Goal: Find specific page/section: Find specific page/section

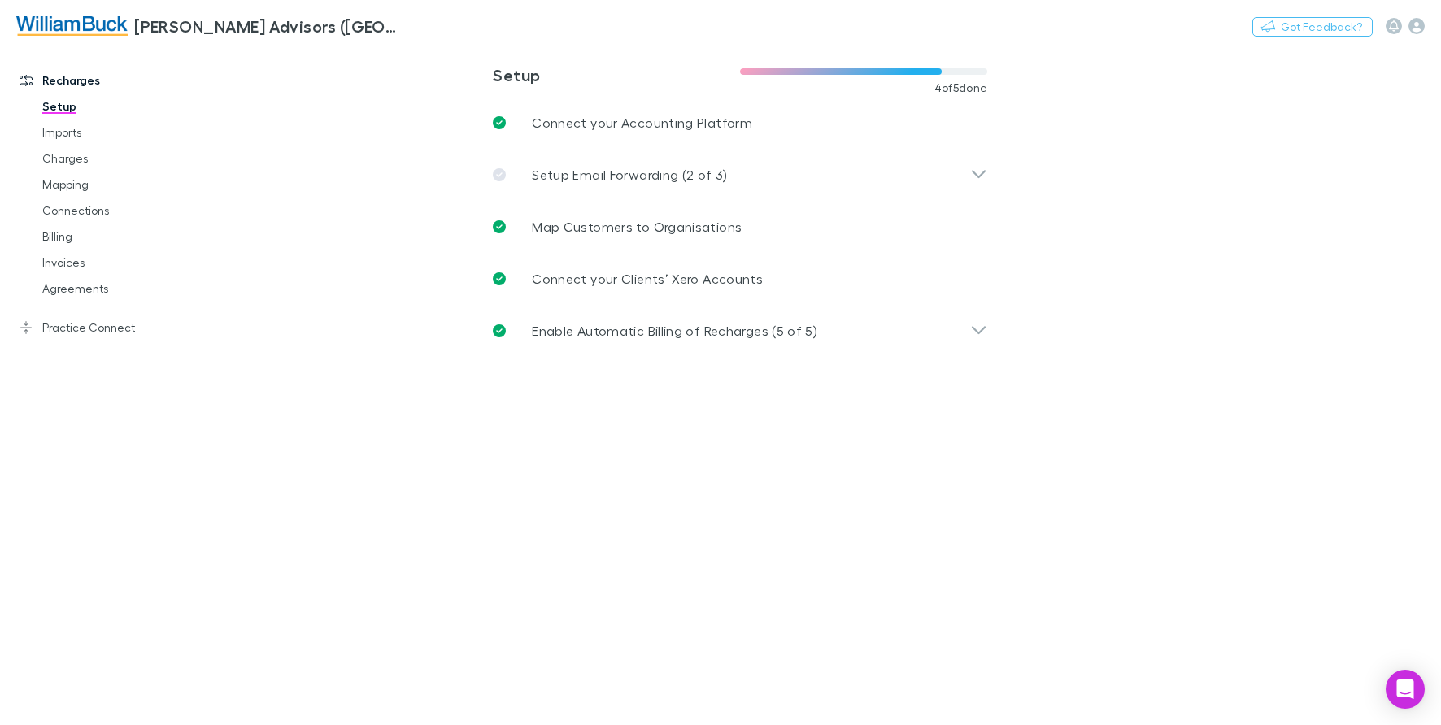
drag, startPoint x: 64, startPoint y: 285, endPoint x: 174, endPoint y: 303, distance: 111.1
click at [64, 285] on link "Agreements" at bounding box center [122, 289] width 192 height 26
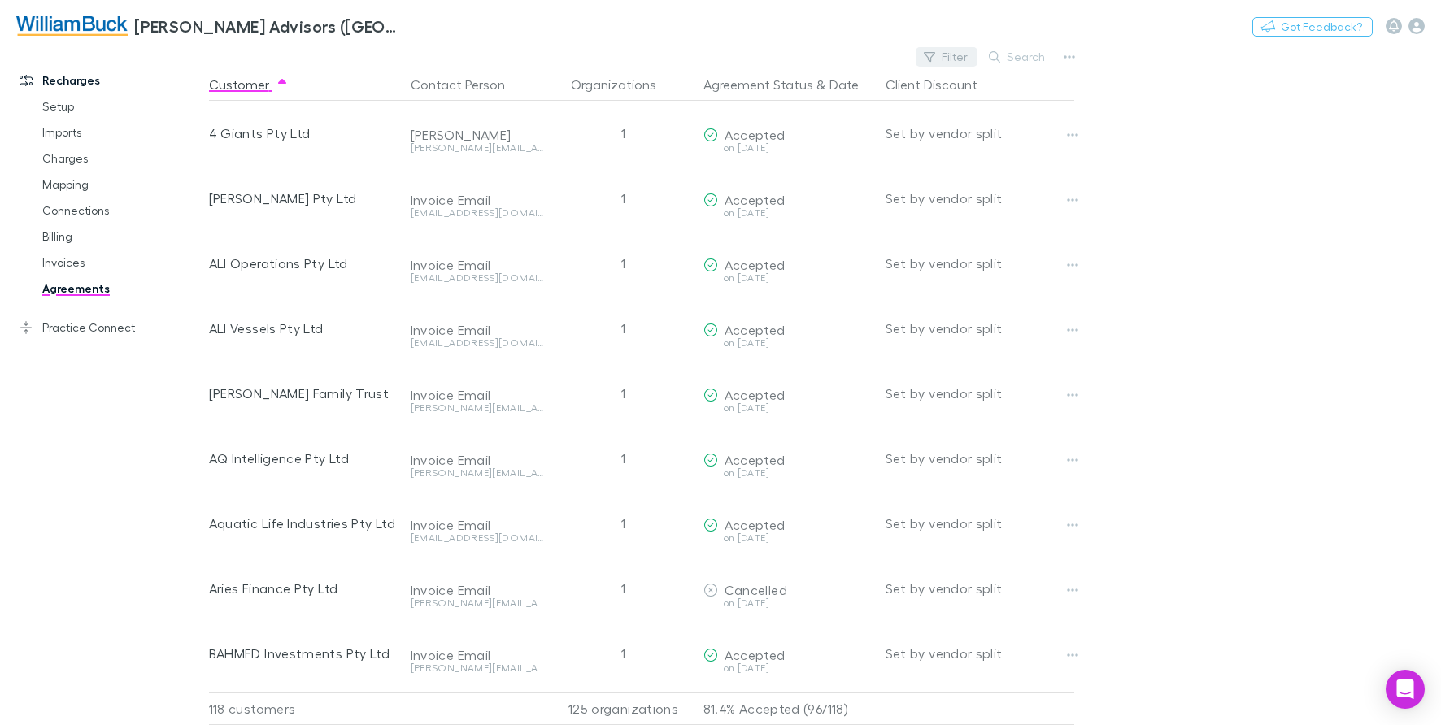
click at [957, 59] on button "Filter" at bounding box center [947, 57] width 62 height 20
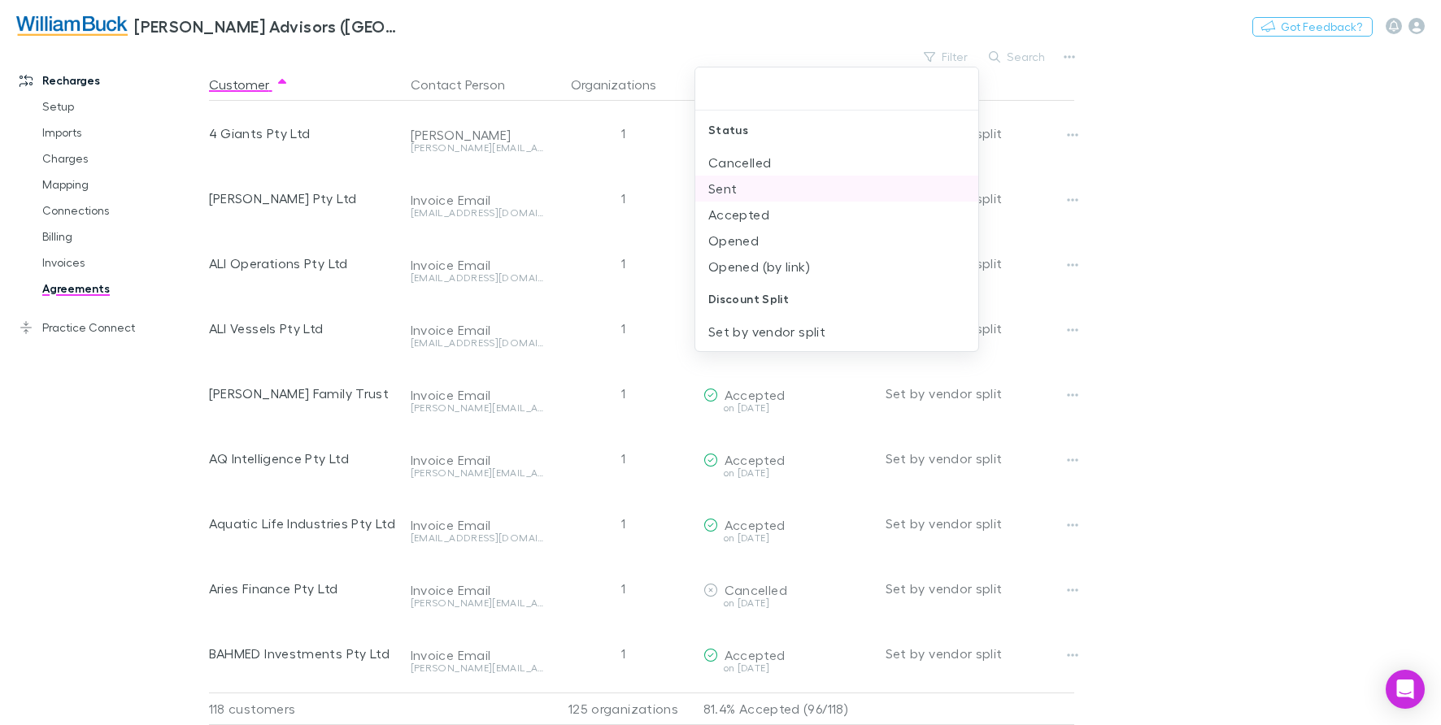
click at [754, 193] on li "Sent" at bounding box center [836, 189] width 283 height 26
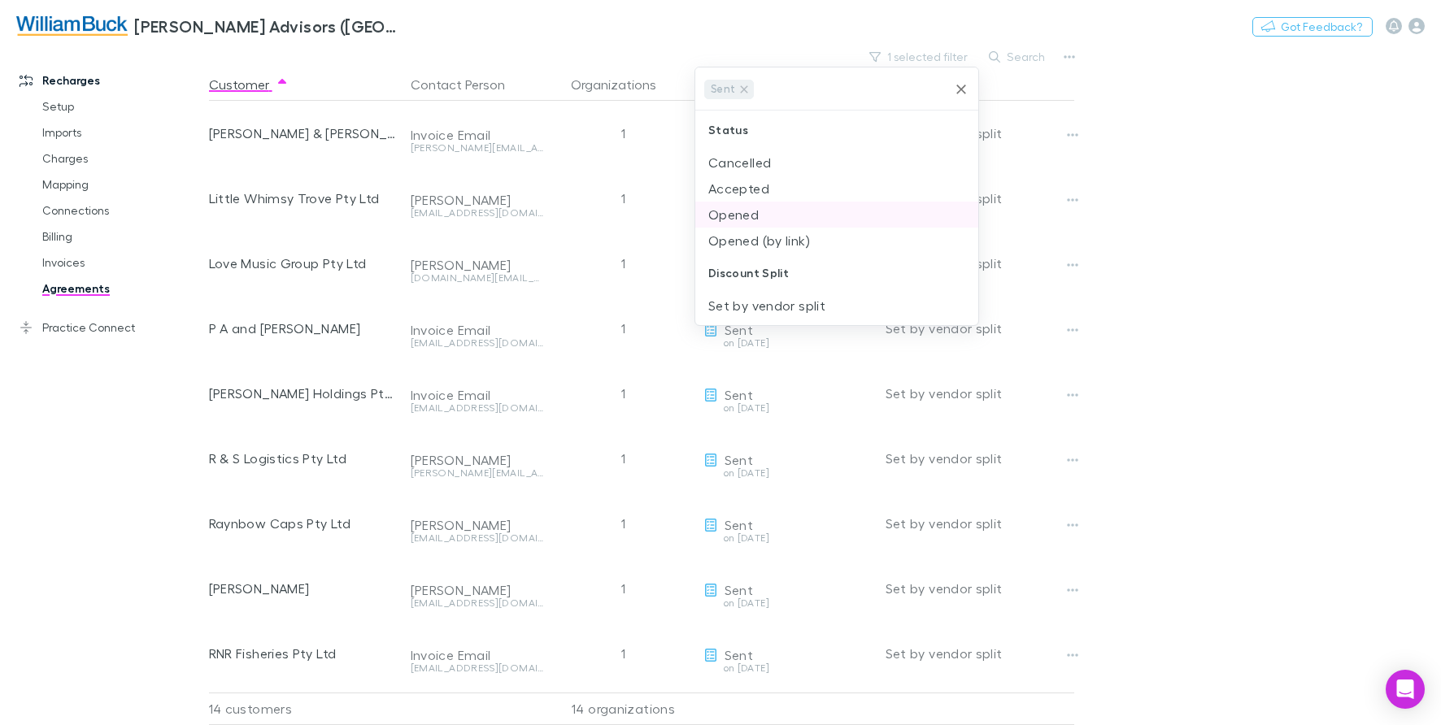
click at [757, 219] on li "Opened" at bounding box center [836, 215] width 283 height 26
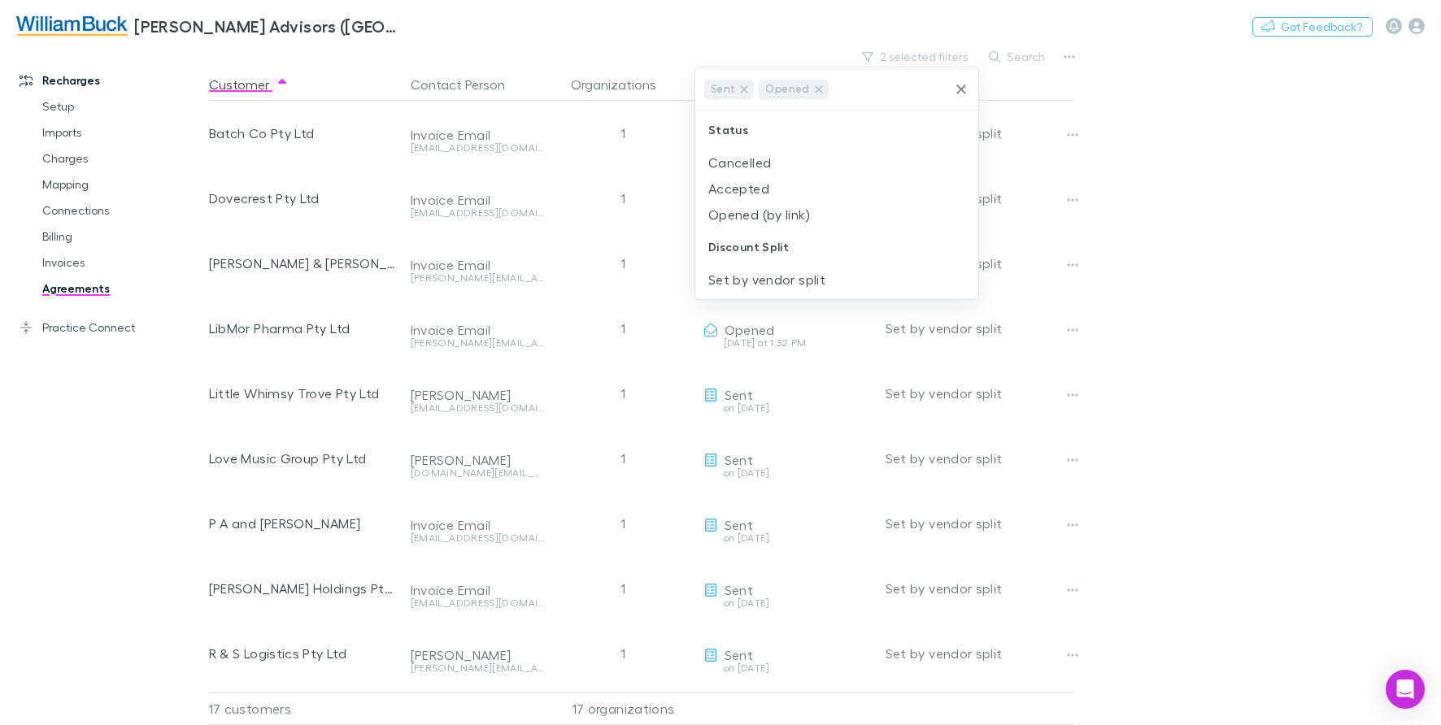
click at [1319, 223] on div at bounding box center [720, 362] width 1441 height 725
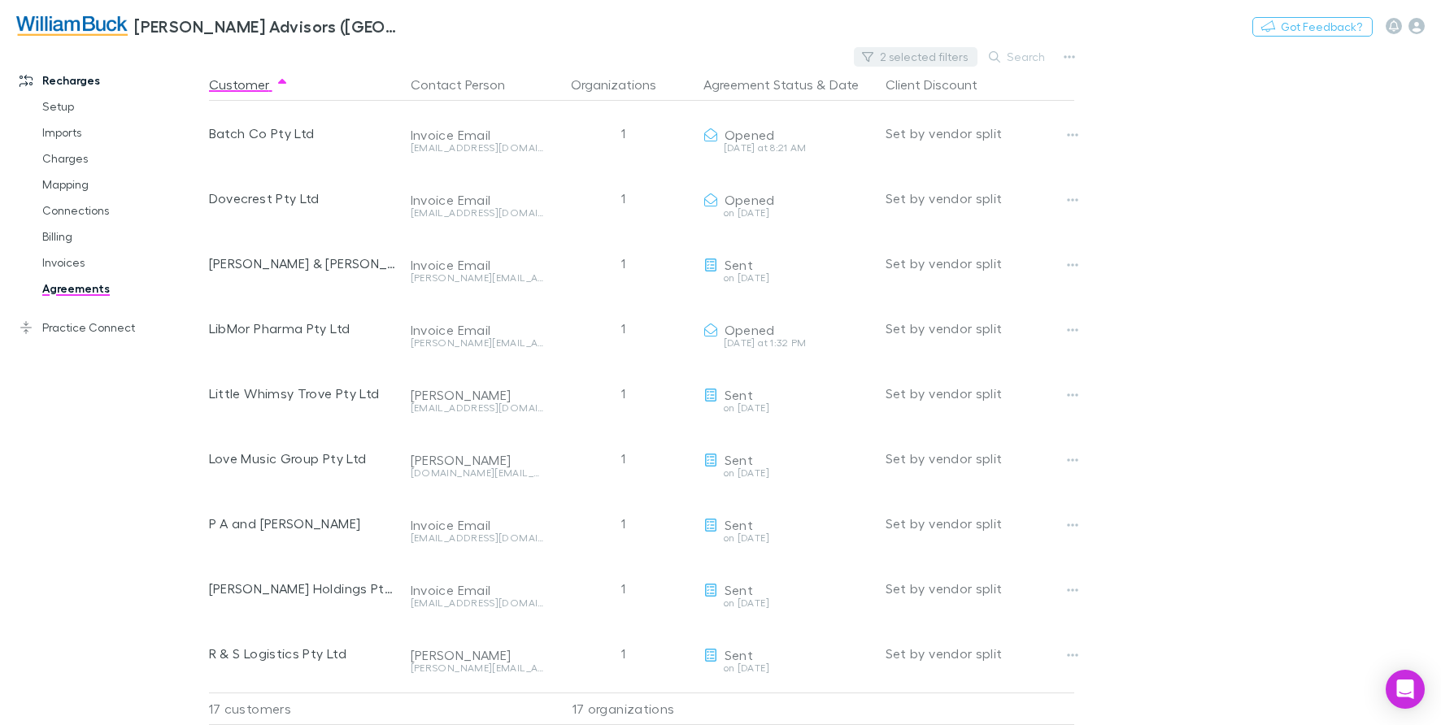
click at [938, 62] on button "2 selected filters" at bounding box center [916, 57] width 124 height 20
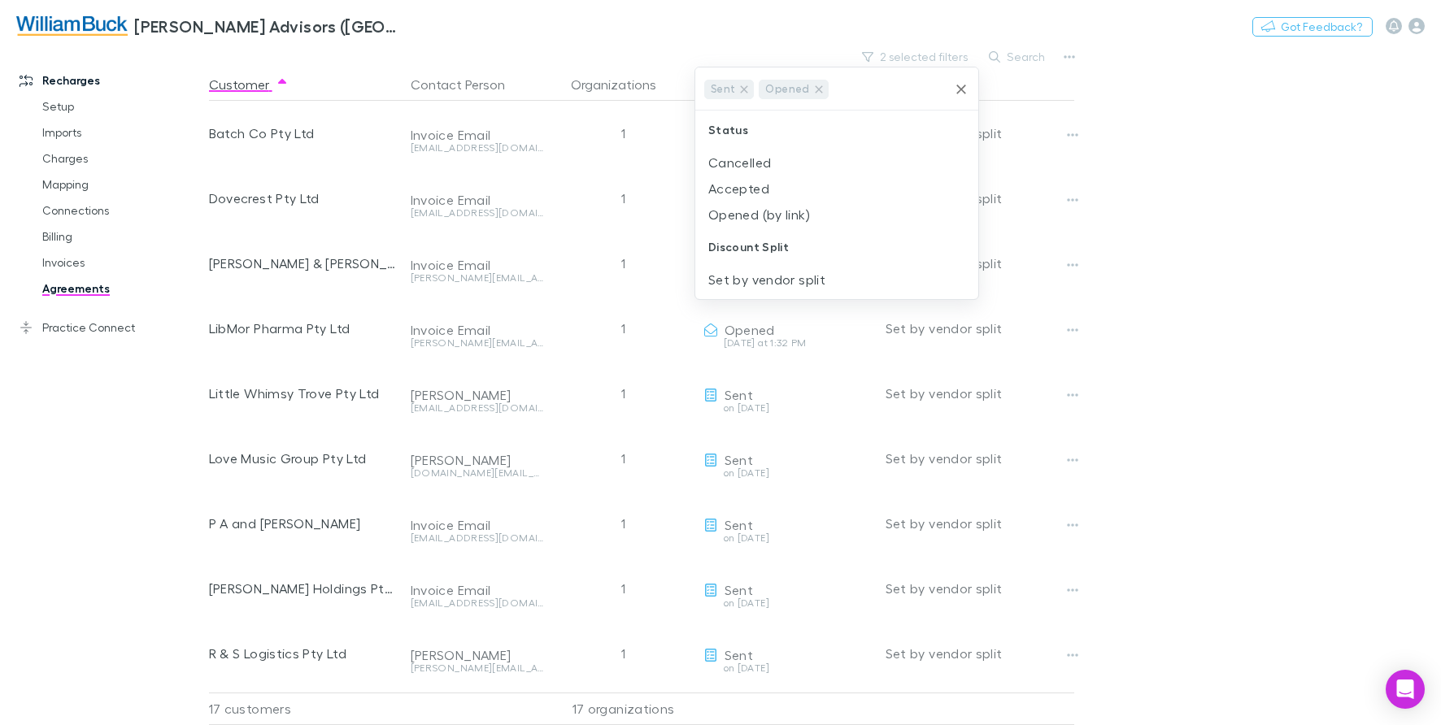
drag, startPoint x: 795, startPoint y: 212, endPoint x: 1076, endPoint y: 201, distance: 280.8
click at [796, 212] on li "Opened (by link)" at bounding box center [836, 215] width 283 height 26
click at [1278, 207] on div at bounding box center [720, 362] width 1441 height 725
